Goal: Task Accomplishment & Management: Use online tool/utility

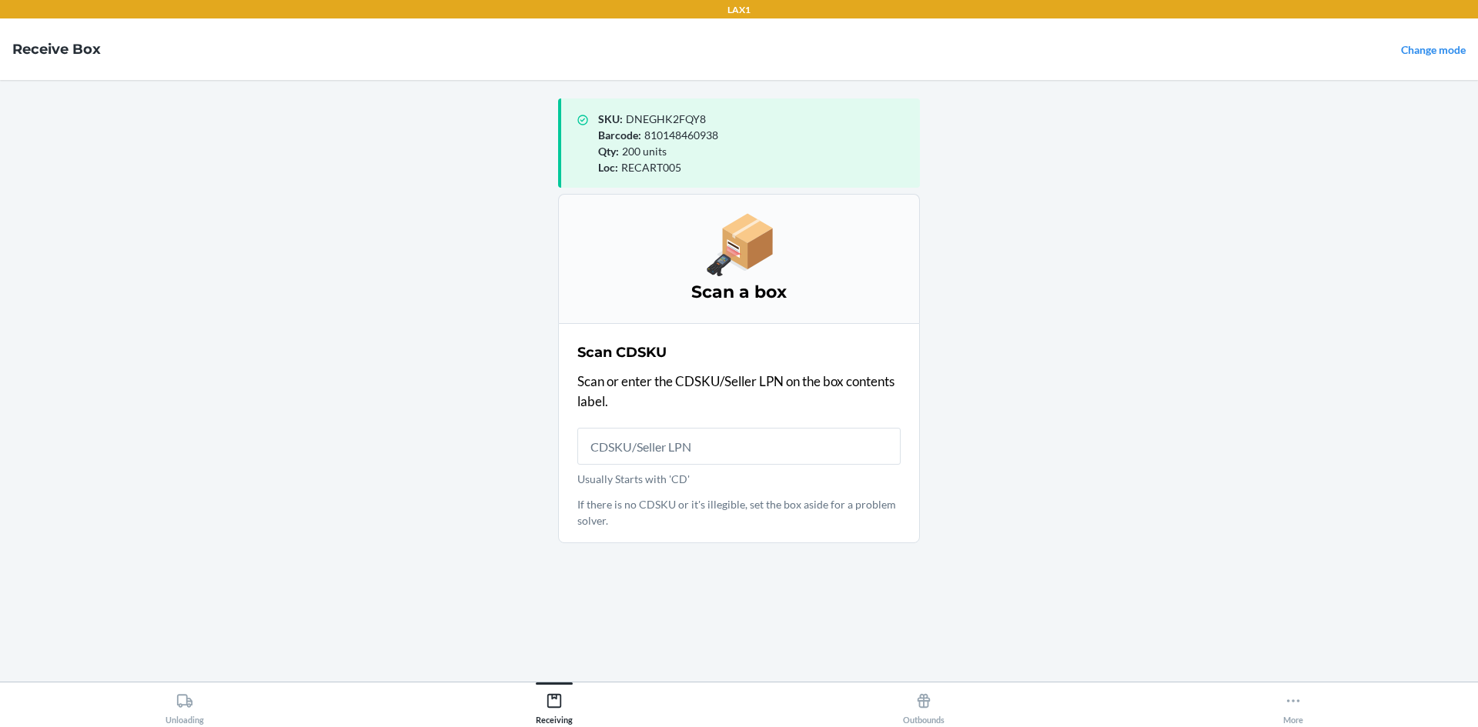
click at [741, 448] on input "Usually Starts with 'CD'" at bounding box center [738, 446] width 323 height 37
type input "CDS4UAPPYWL"
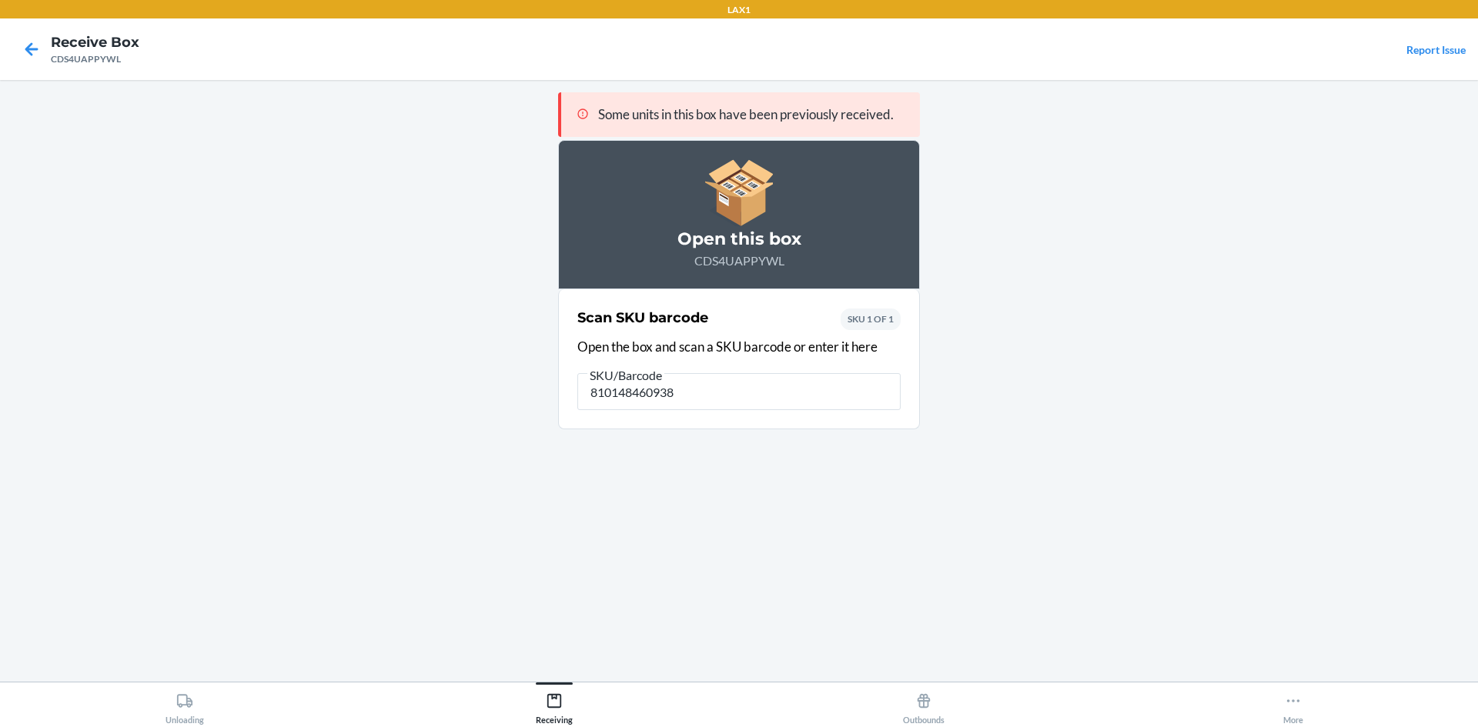
type input "810148460938"
drag, startPoint x: 864, startPoint y: 465, endPoint x: 803, endPoint y: 356, distance: 124.4
drag, startPoint x: 803, startPoint y: 356, endPoint x: 720, endPoint y: 395, distance: 91.6
click at [720, 395] on input "810148460938" at bounding box center [738, 391] width 323 height 37
click at [724, 393] on input "810148460938" at bounding box center [738, 391] width 323 height 37
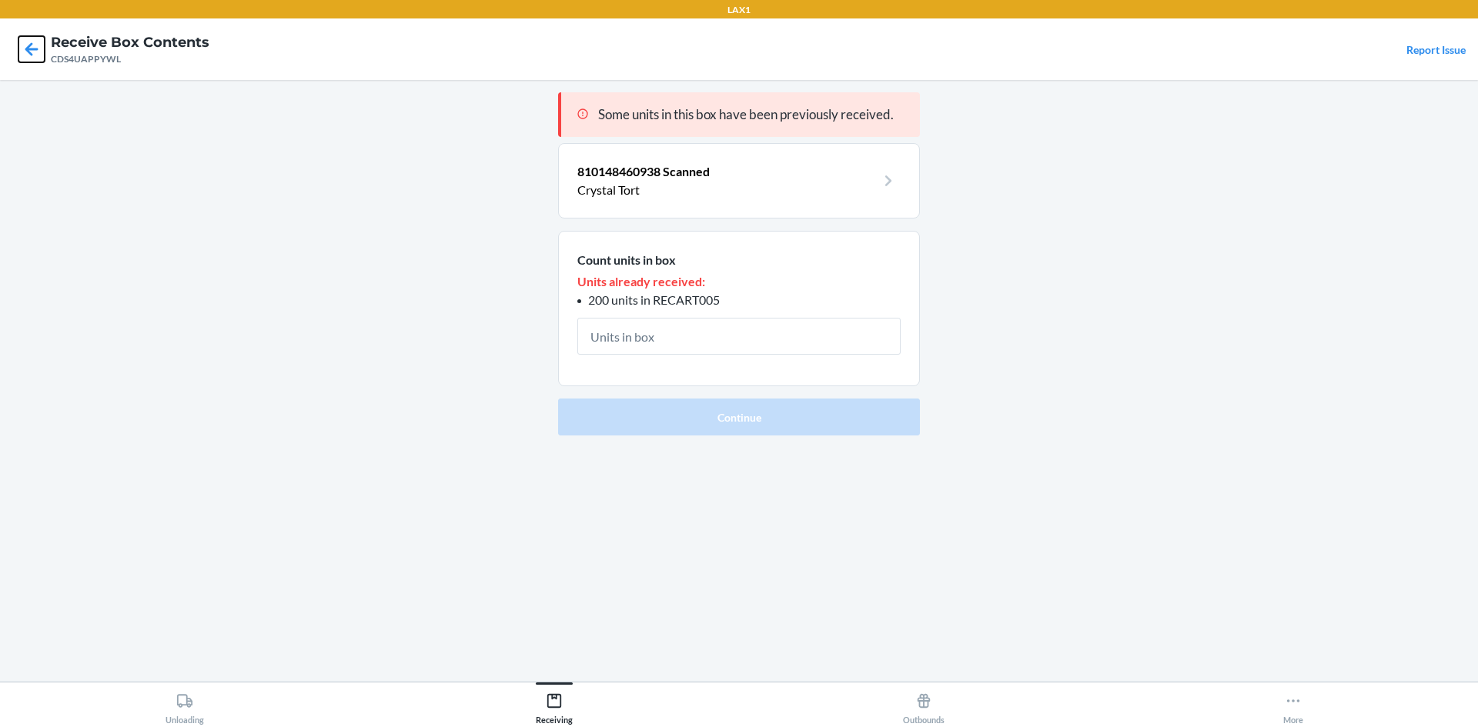
click at [35, 48] on icon at bounding box center [31, 49] width 26 height 26
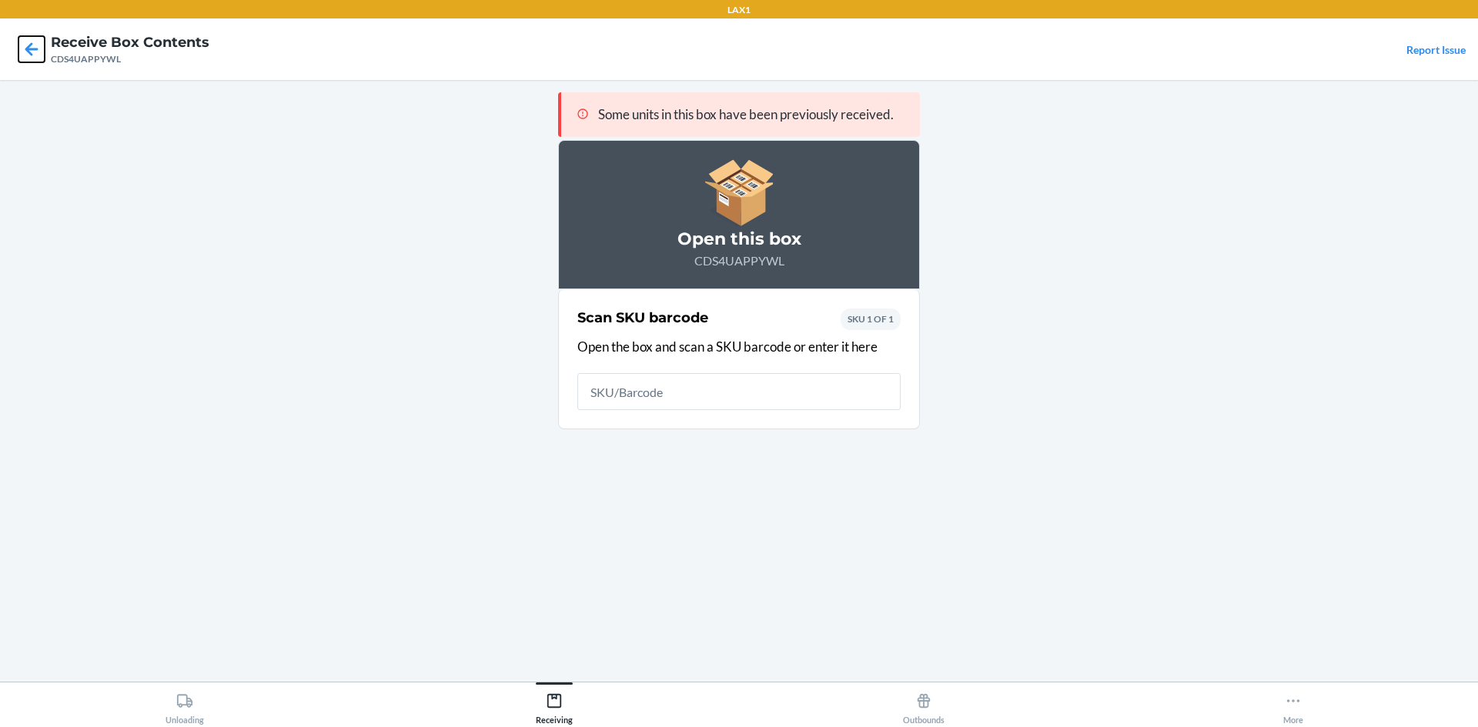
click at [21, 45] on icon at bounding box center [31, 49] width 26 height 26
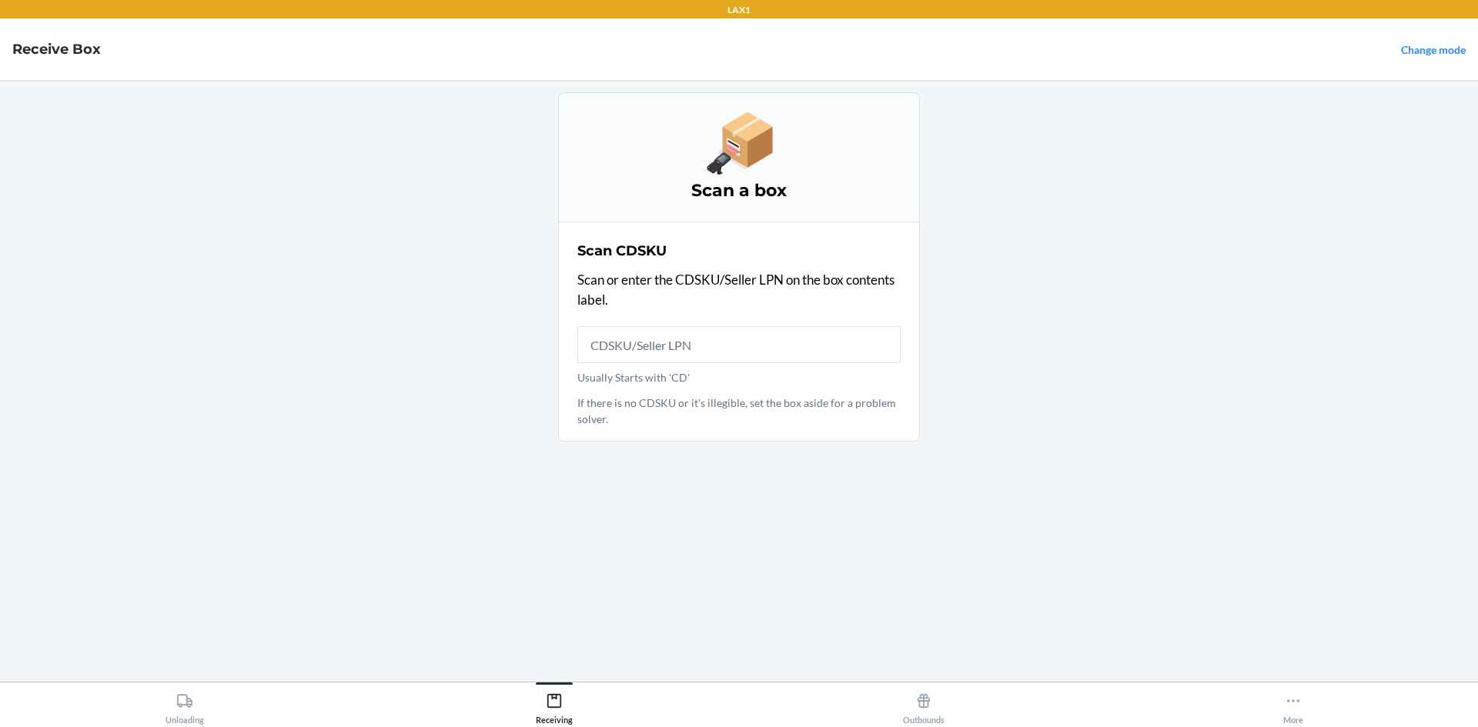
click at [727, 338] on input "Usually Starts with 'CD'" at bounding box center [738, 344] width 323 height 37
type input "CDQ5K8KQTYW"
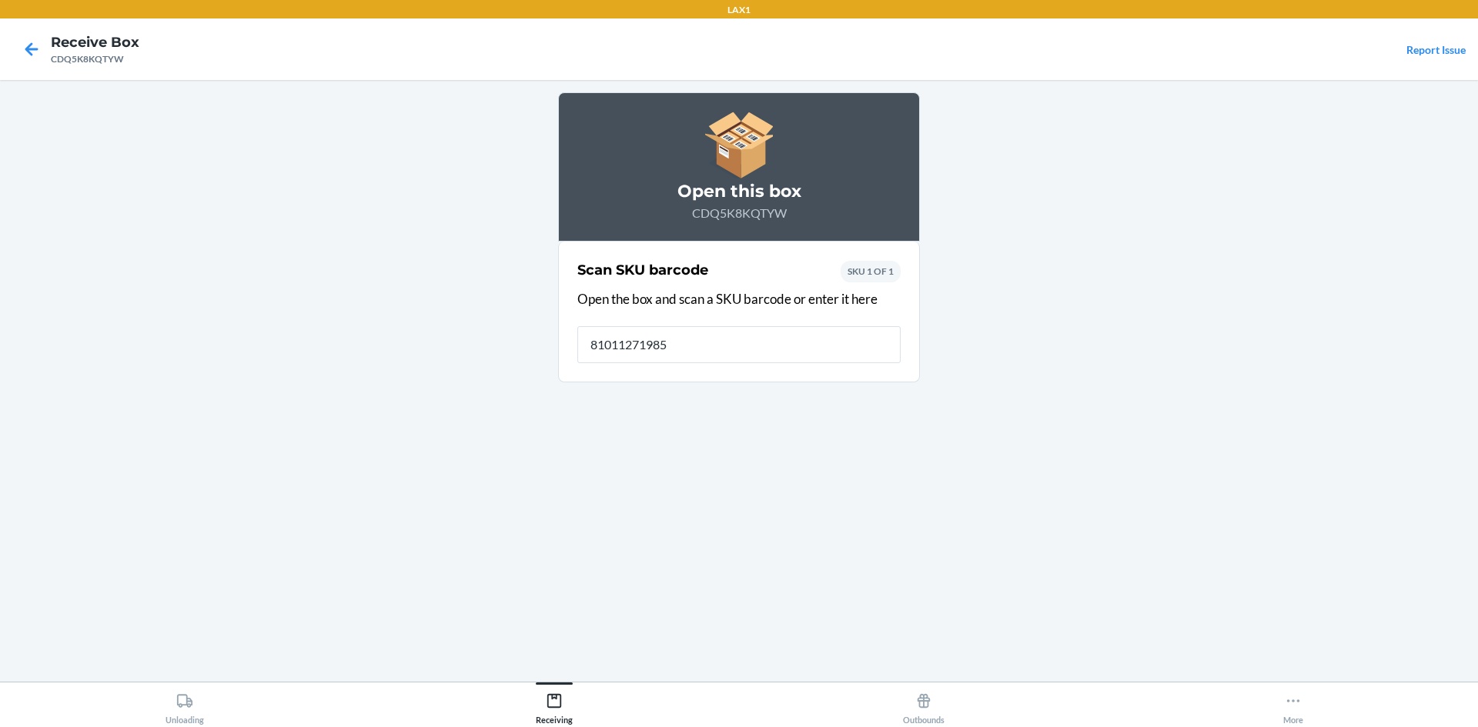
type input "810112719857"
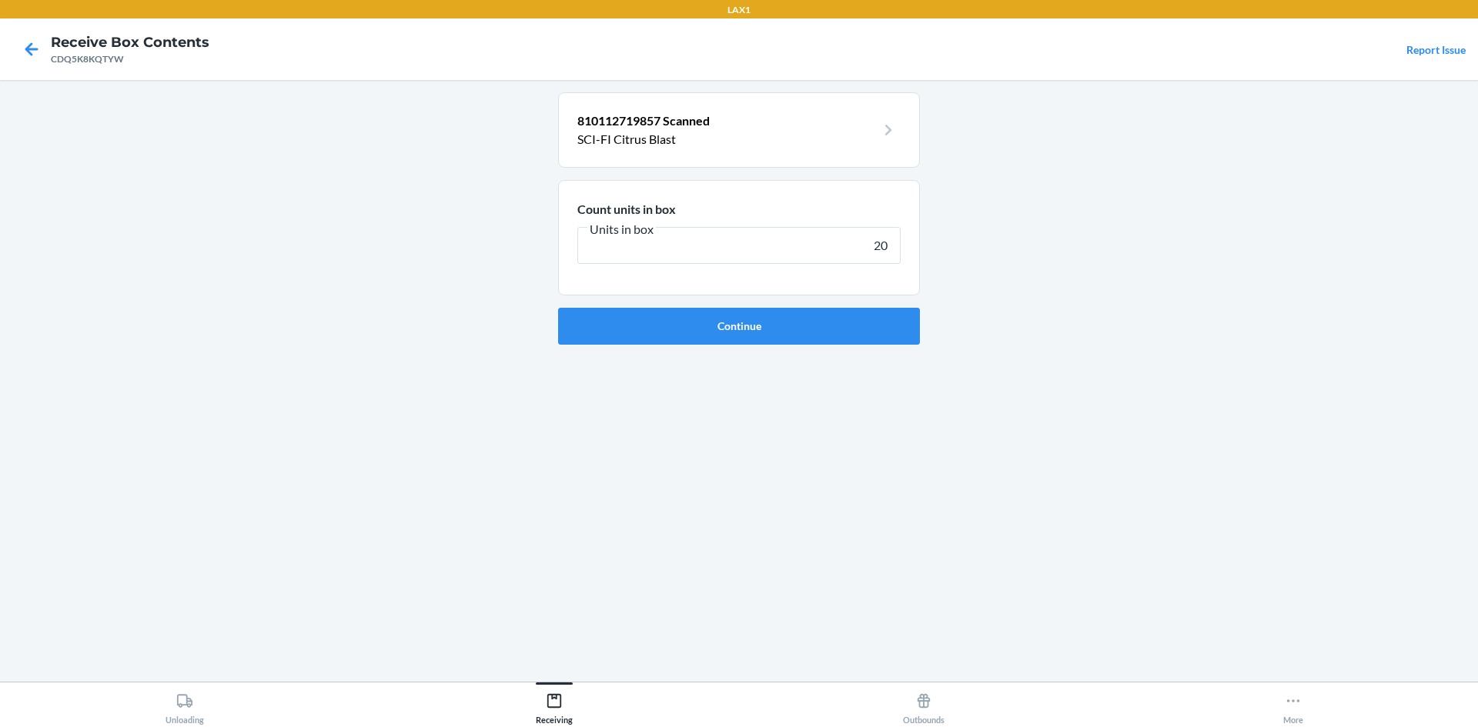
type input "200"
click button "Continue" at bounding box center [739, 326] width 362 height 37
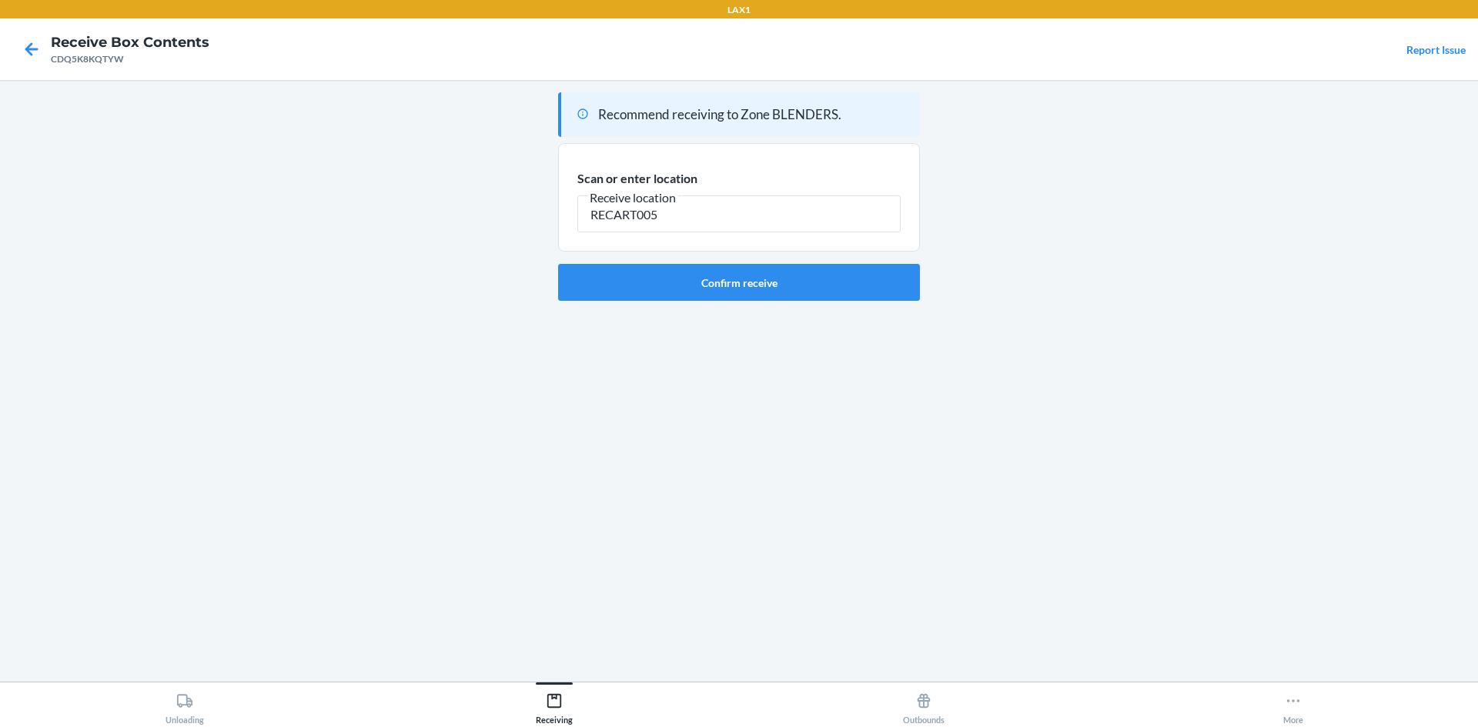
type input "RECART005"
